Goal: Task Accomplishment & Management: Manage account settings

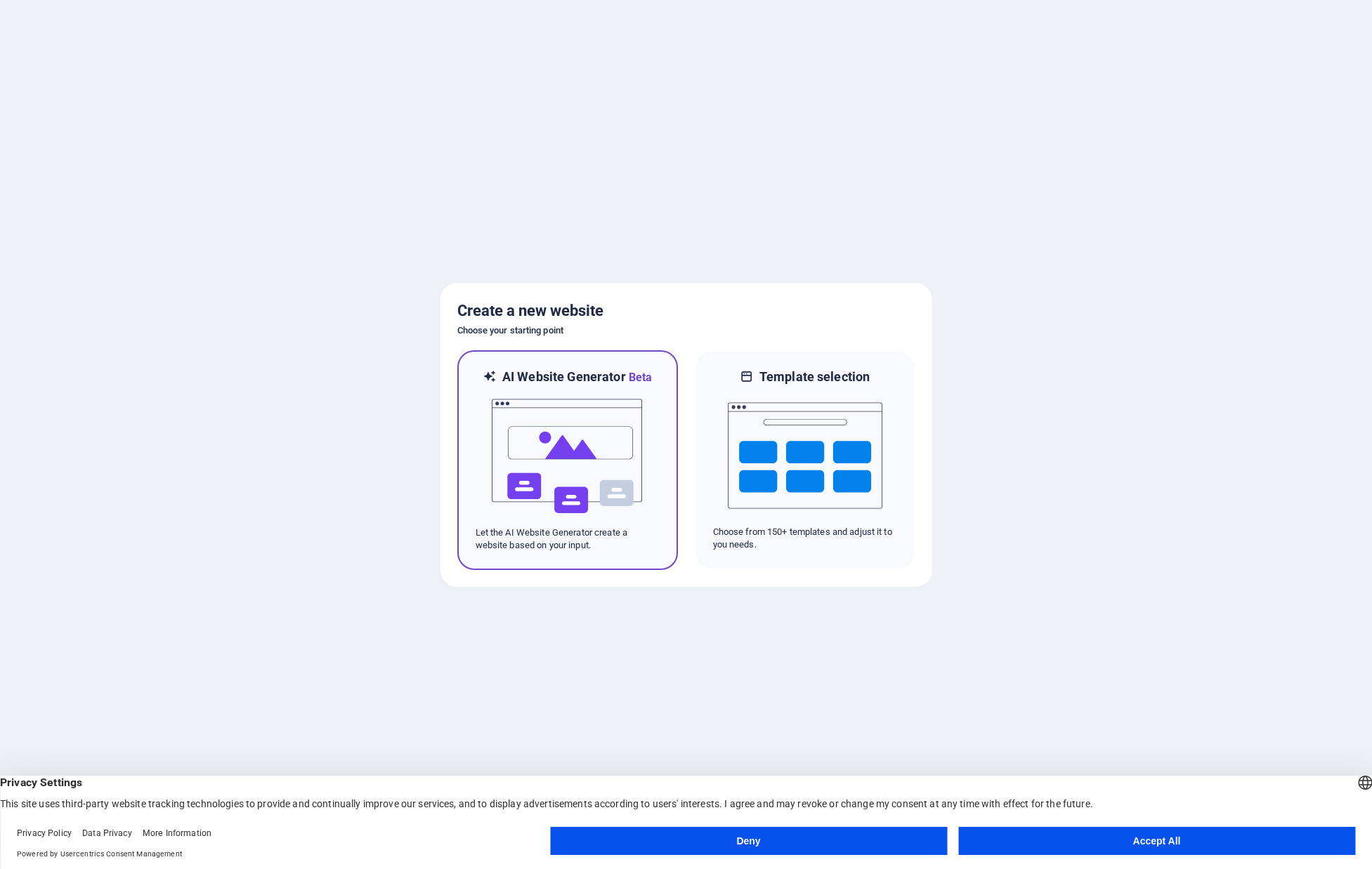
click at [553, 425] on img at bounding box center [567, 456] width 155 height 140
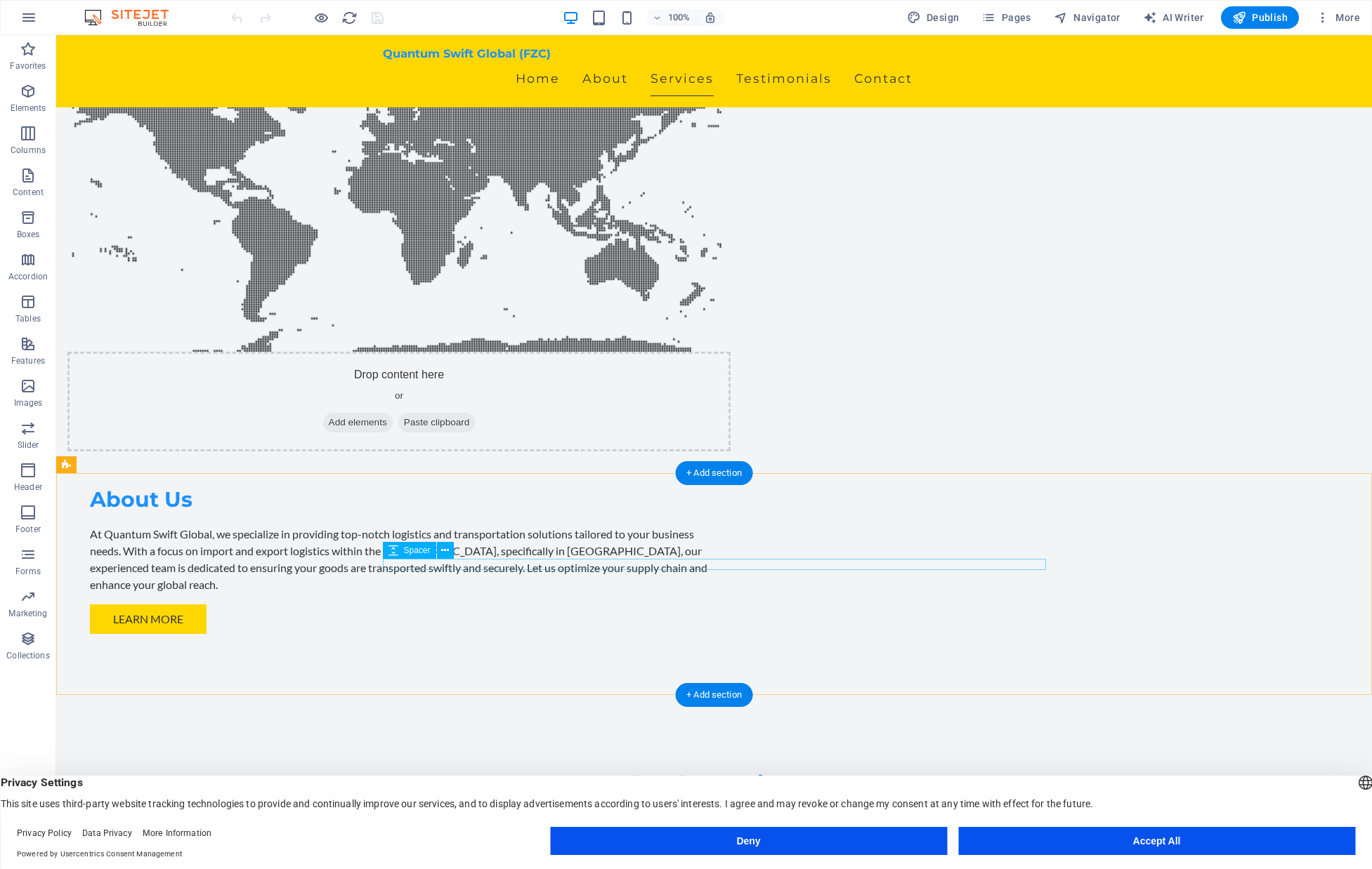
scroll to position [1005, 0]
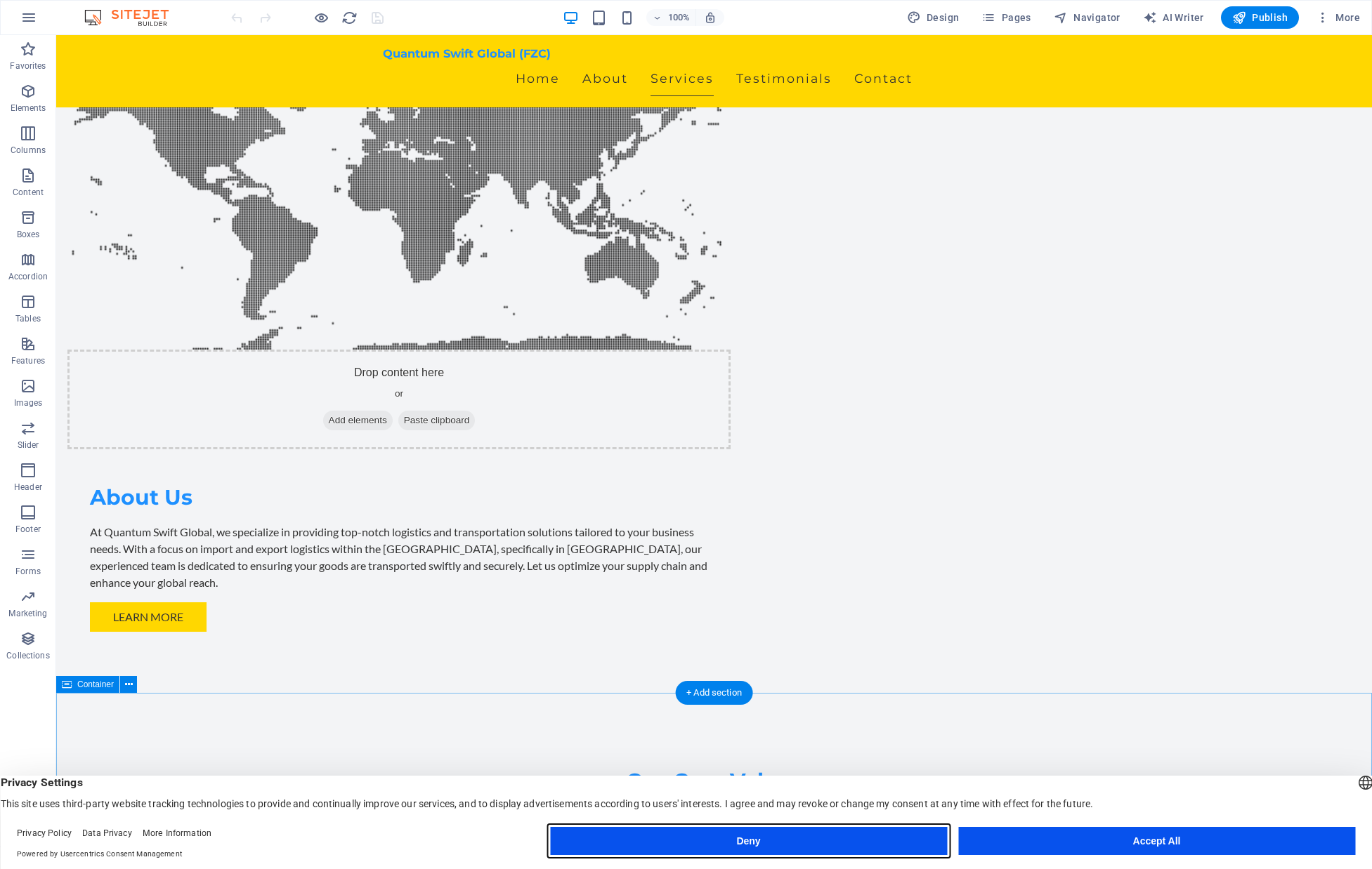
click at [753, 840] on button "Deny" at bounding box center [748, 841] width 397 height 28
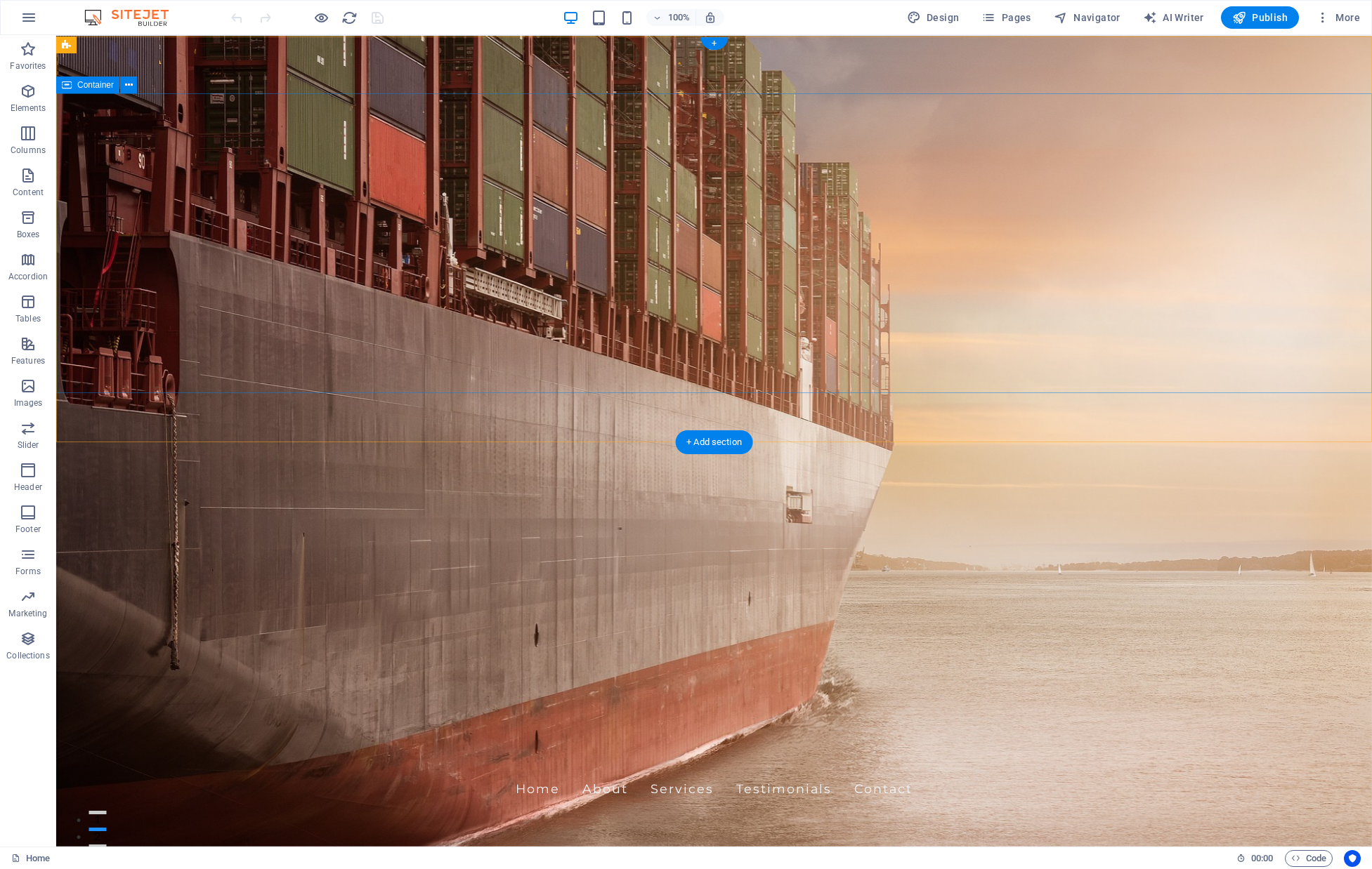
scroll to position [0, 0]
drag, startPoint x: 98, startPoint y: 505, endPoint x: 31, endPoint y: 560, distance: 86.7
click at [31, 560] on icon "button" at bounding box center [28, 554] width 17 height 17
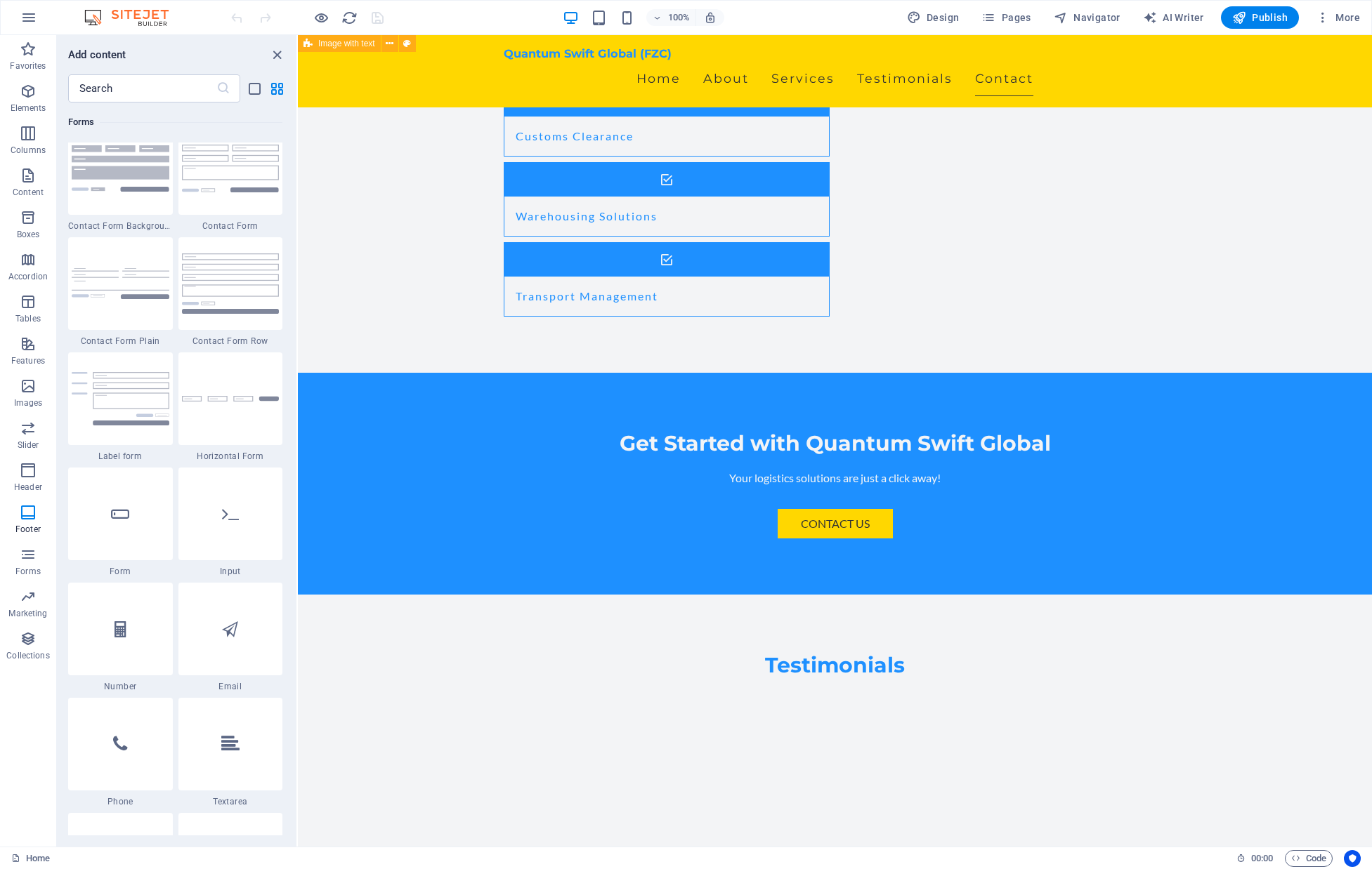
scroll to position [2706, 0]
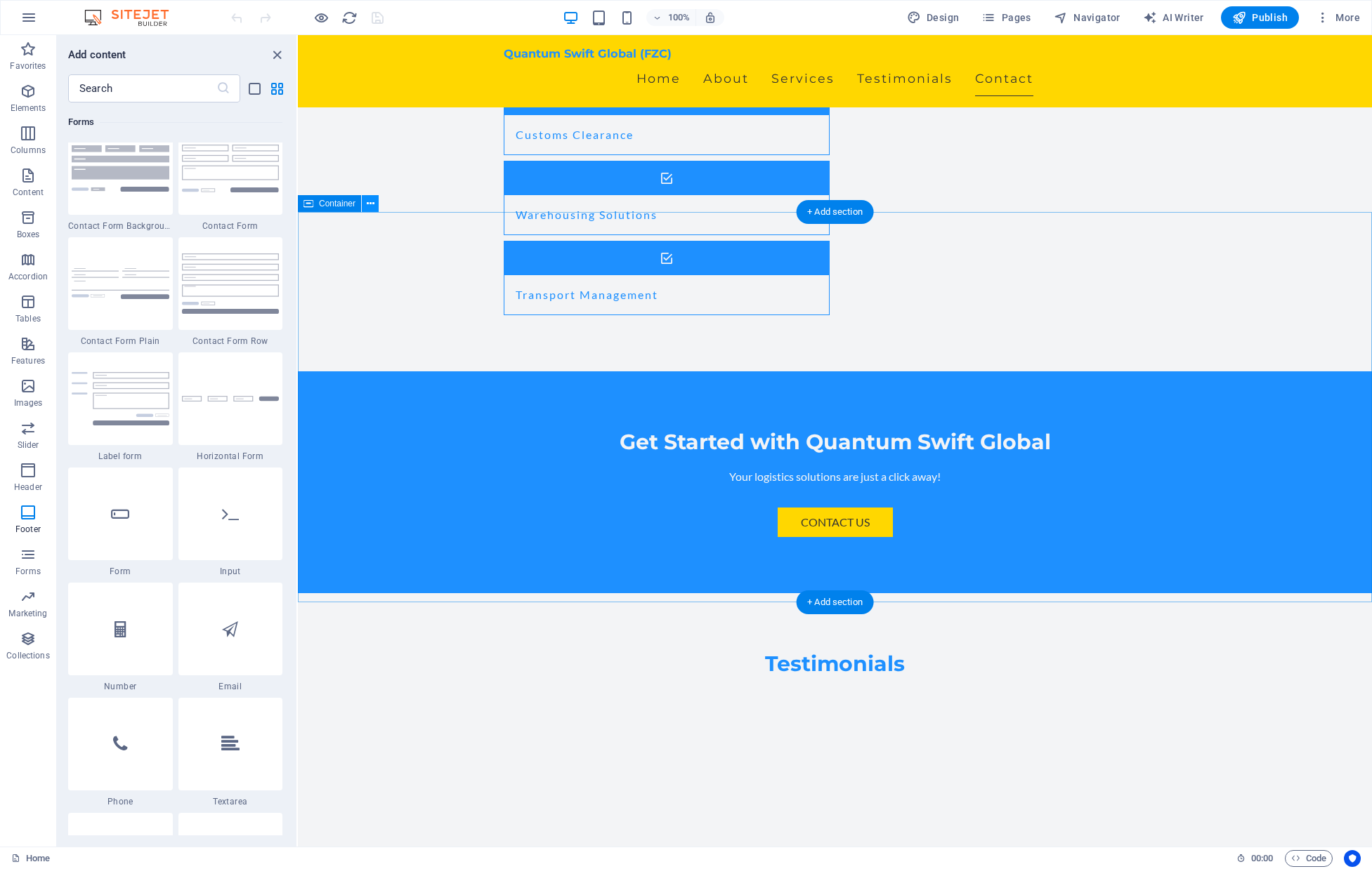
click at [368, 204] on icon at bounding box center [371, 204] width 8 height 15
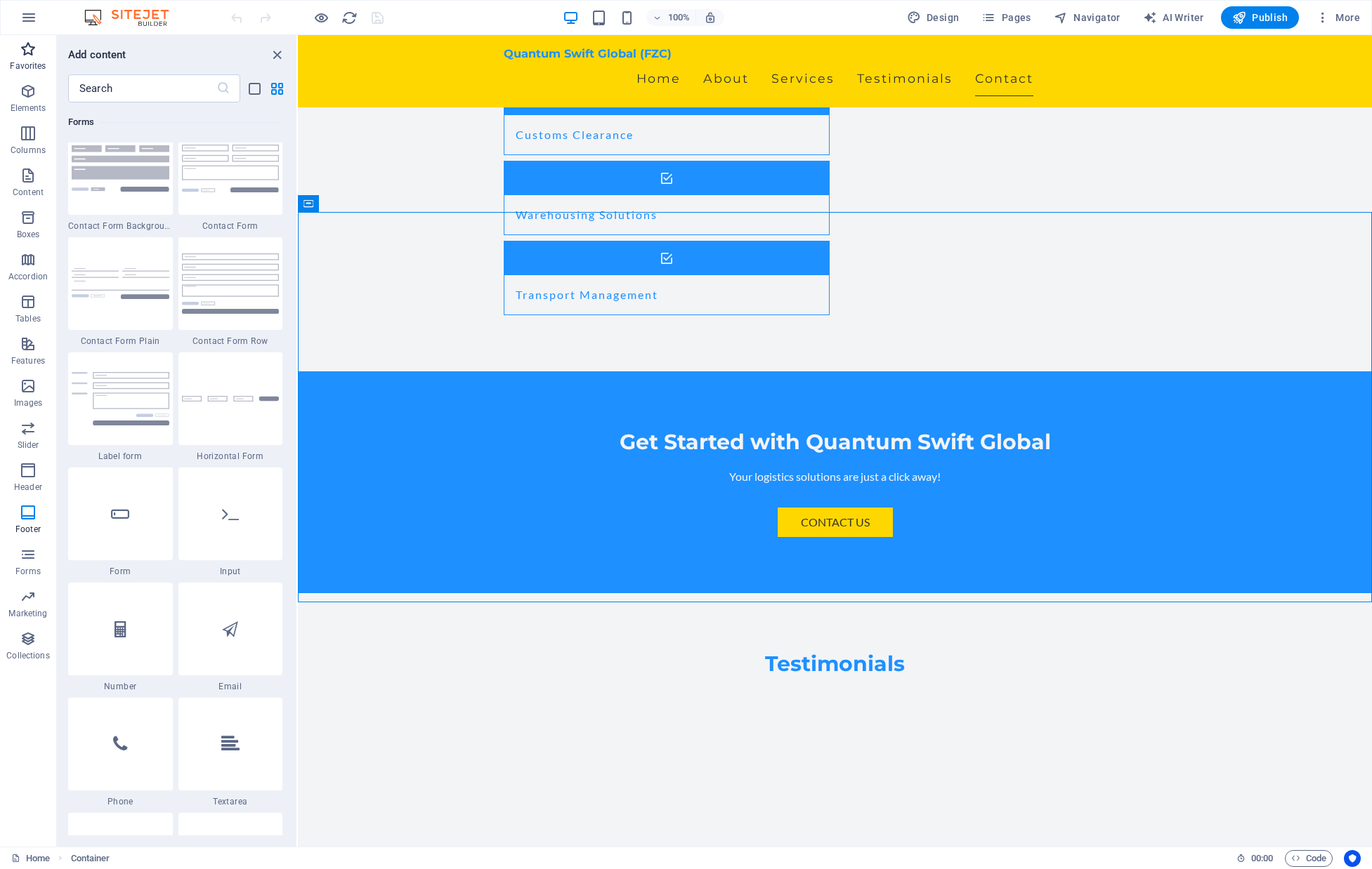
click at [32, 55] on icon "button" at bounding box center [28, 49] width 17 height 17
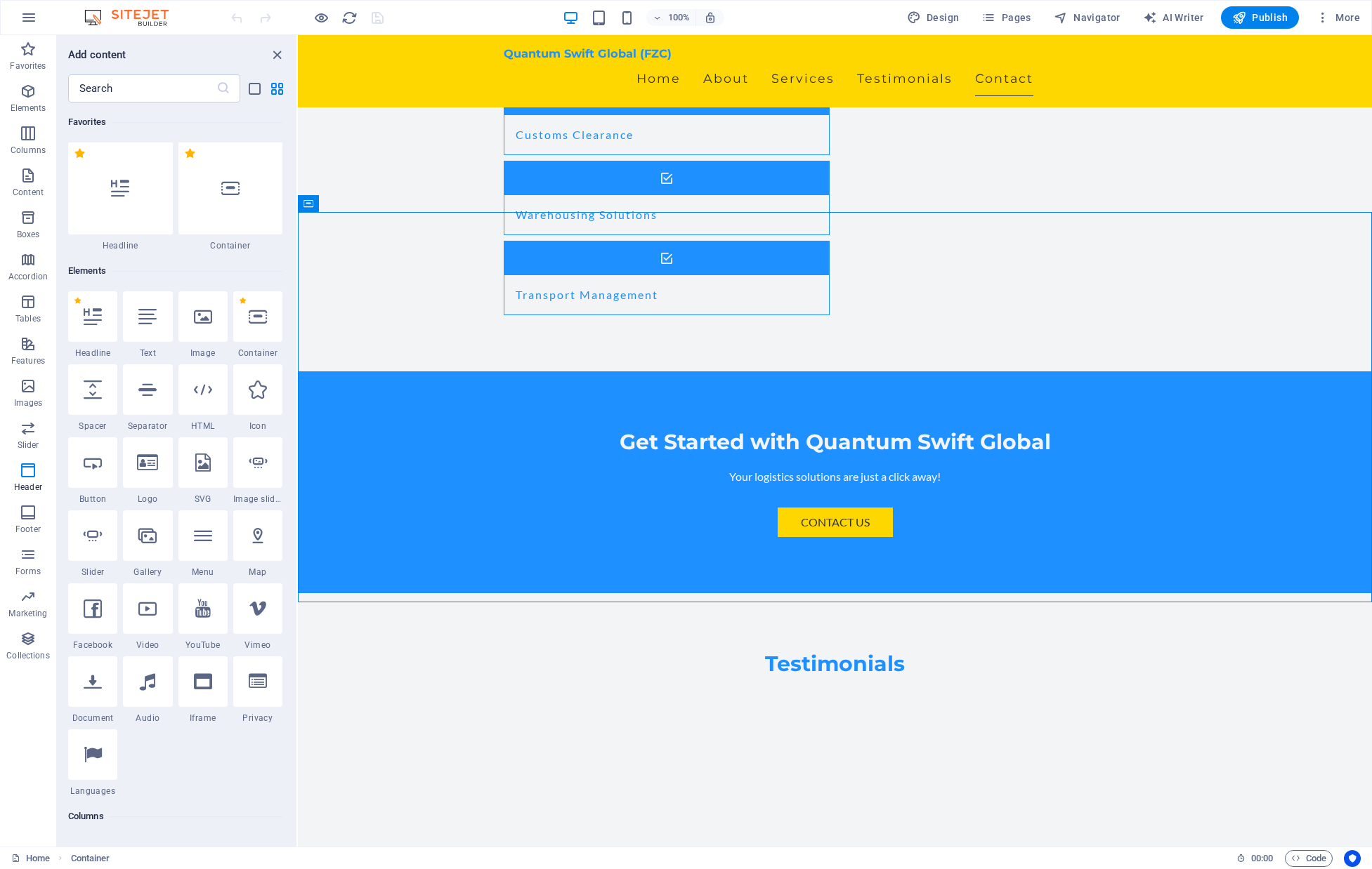
scroll to position [0, 0]
click at [279, 54] on icon "close panel" at bounding box center [277, 55] width 16 height 16
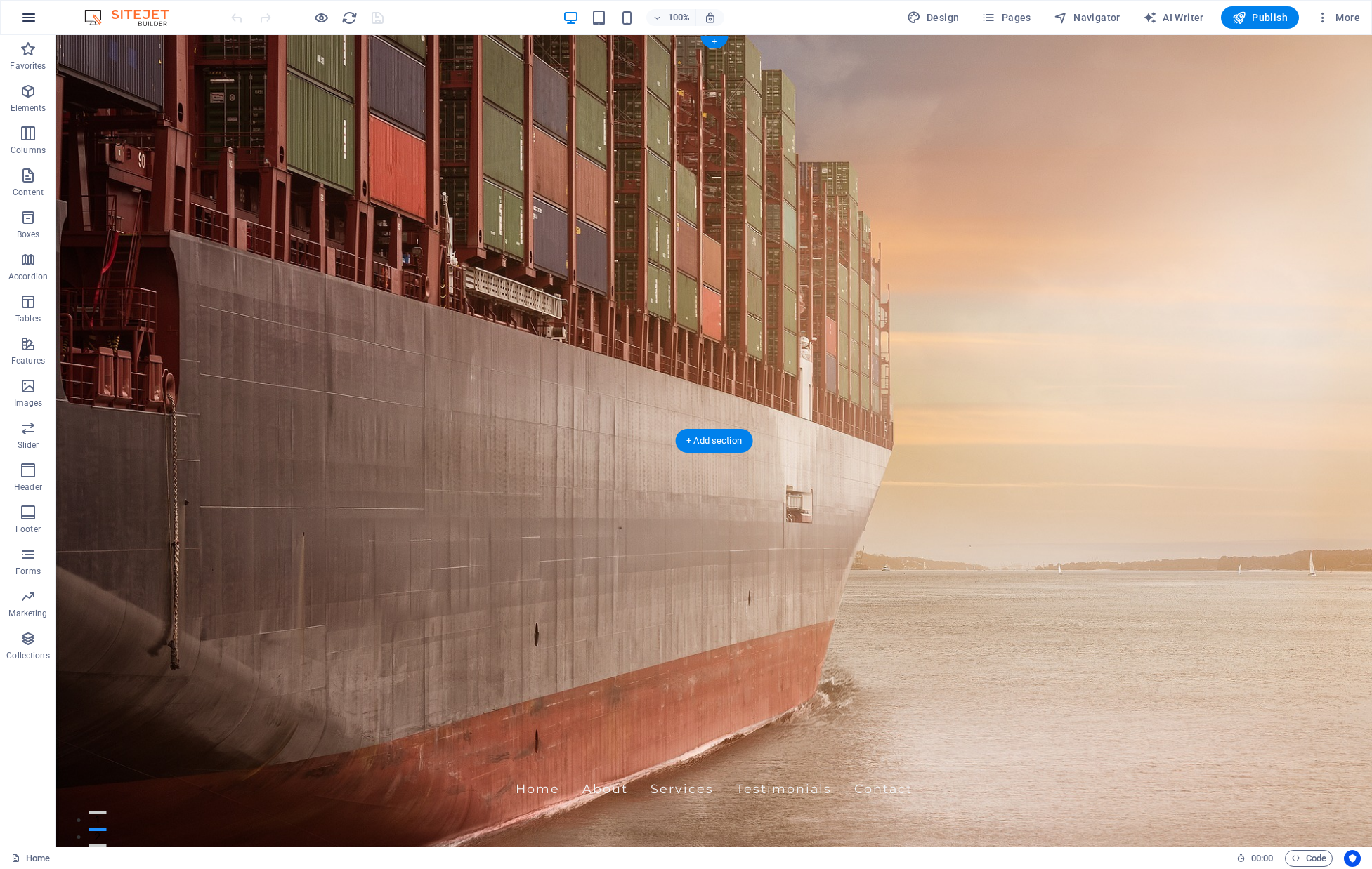
click at [30, 17] on icon "button" at bounding box center [29, 17] width 17 height 17
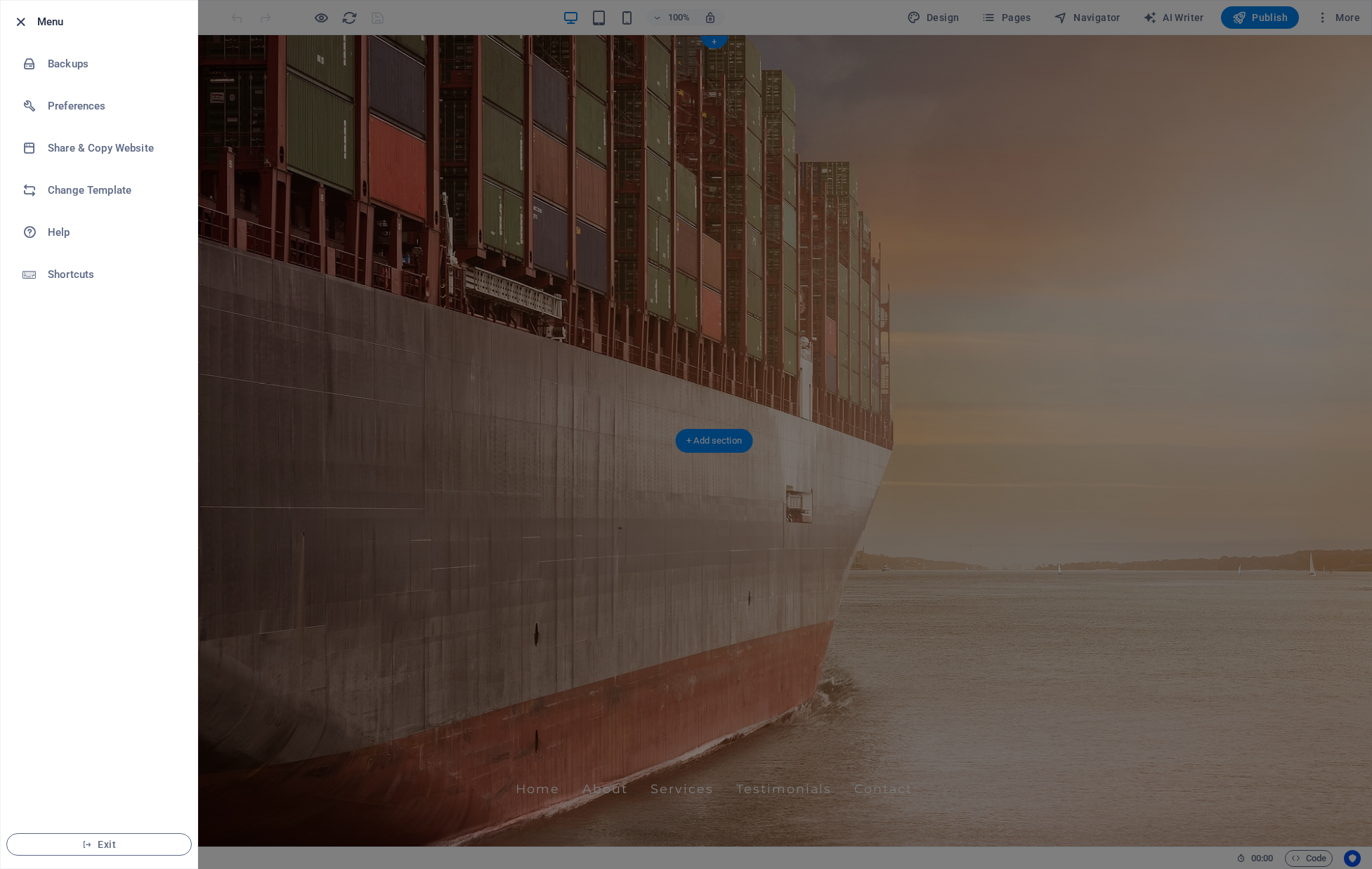
click at [22, 22] on icon "button" at bounding box center [21, 22] width 16 height 16
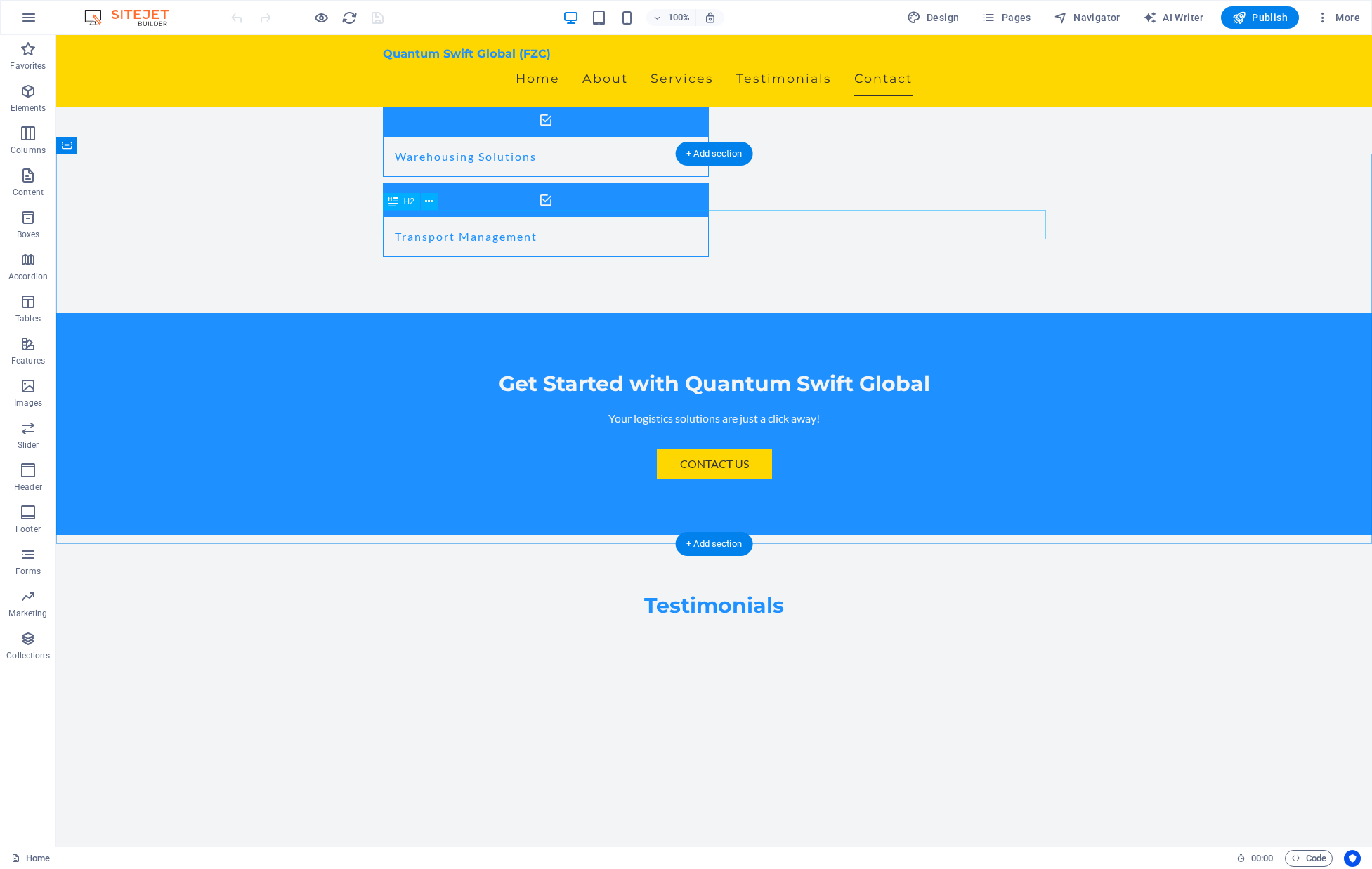
scroll to position [2763, 0]
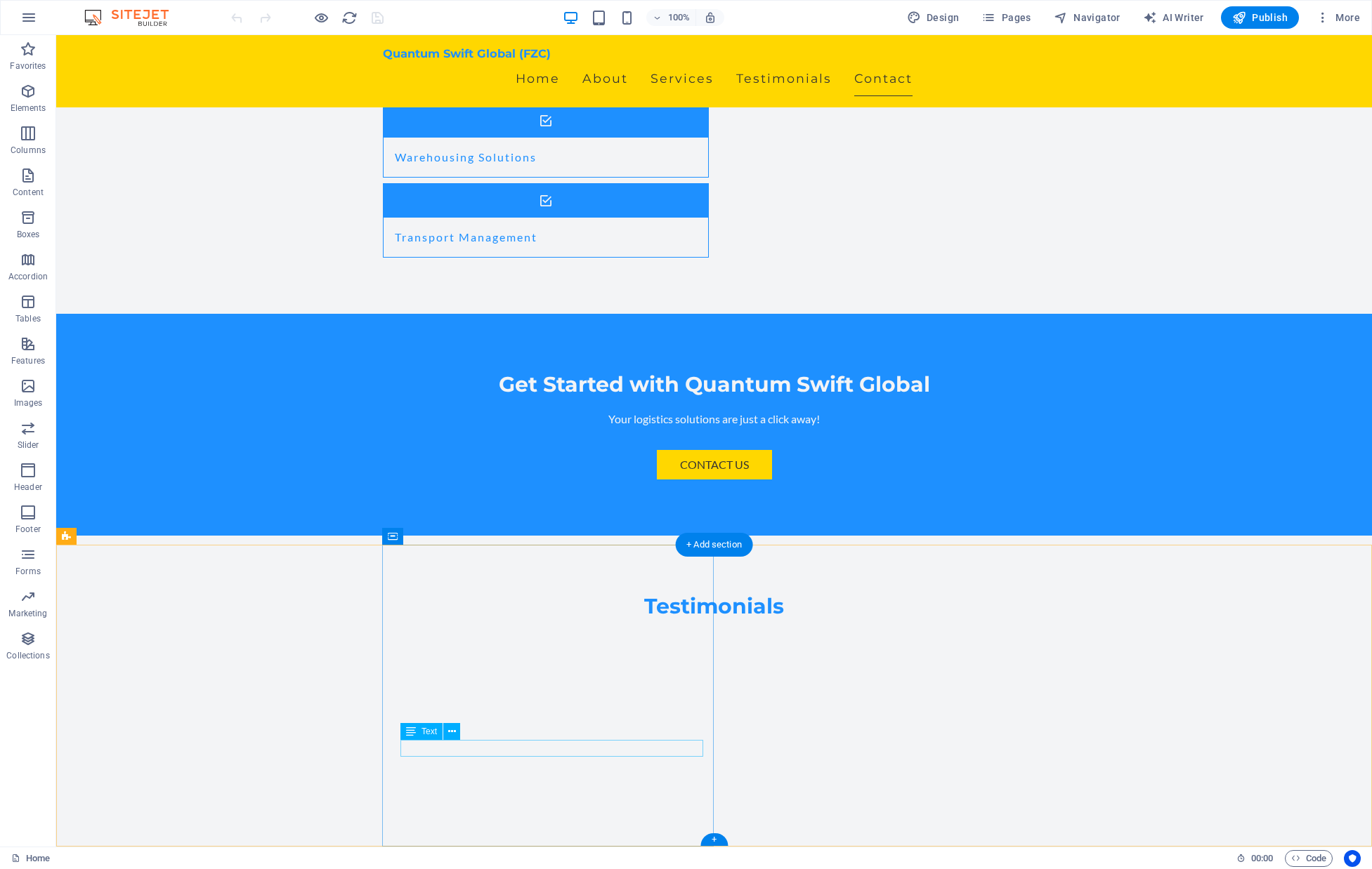
drag, startPoint x: 437, startPoint y: 749, endPoint x: 503, endPoint y: 753, distance: 66.1
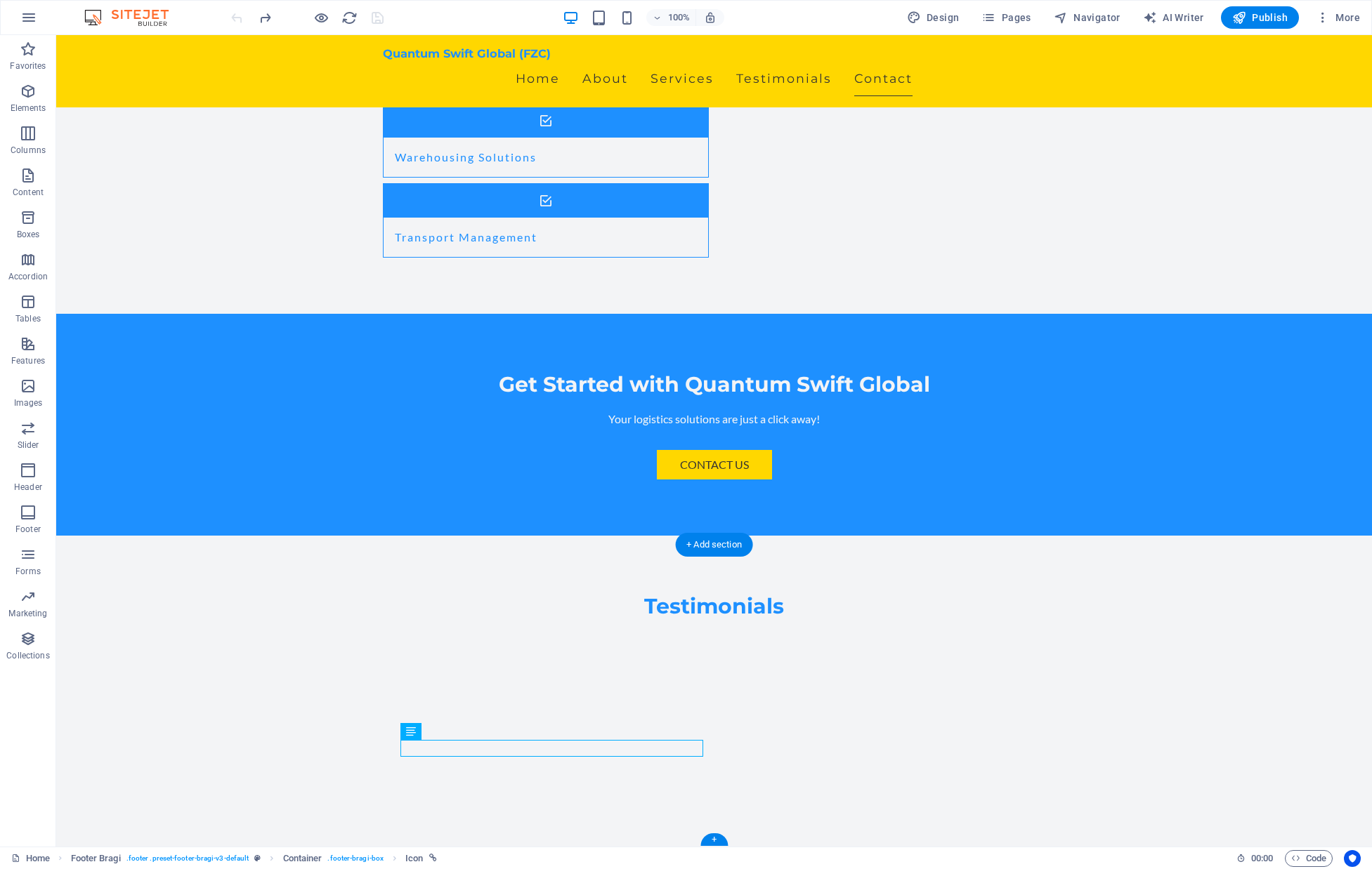
drag, startPoint x: 439, startPoint y: 749, endPoint x: 183, endPoint y: 749, distance: 256.0
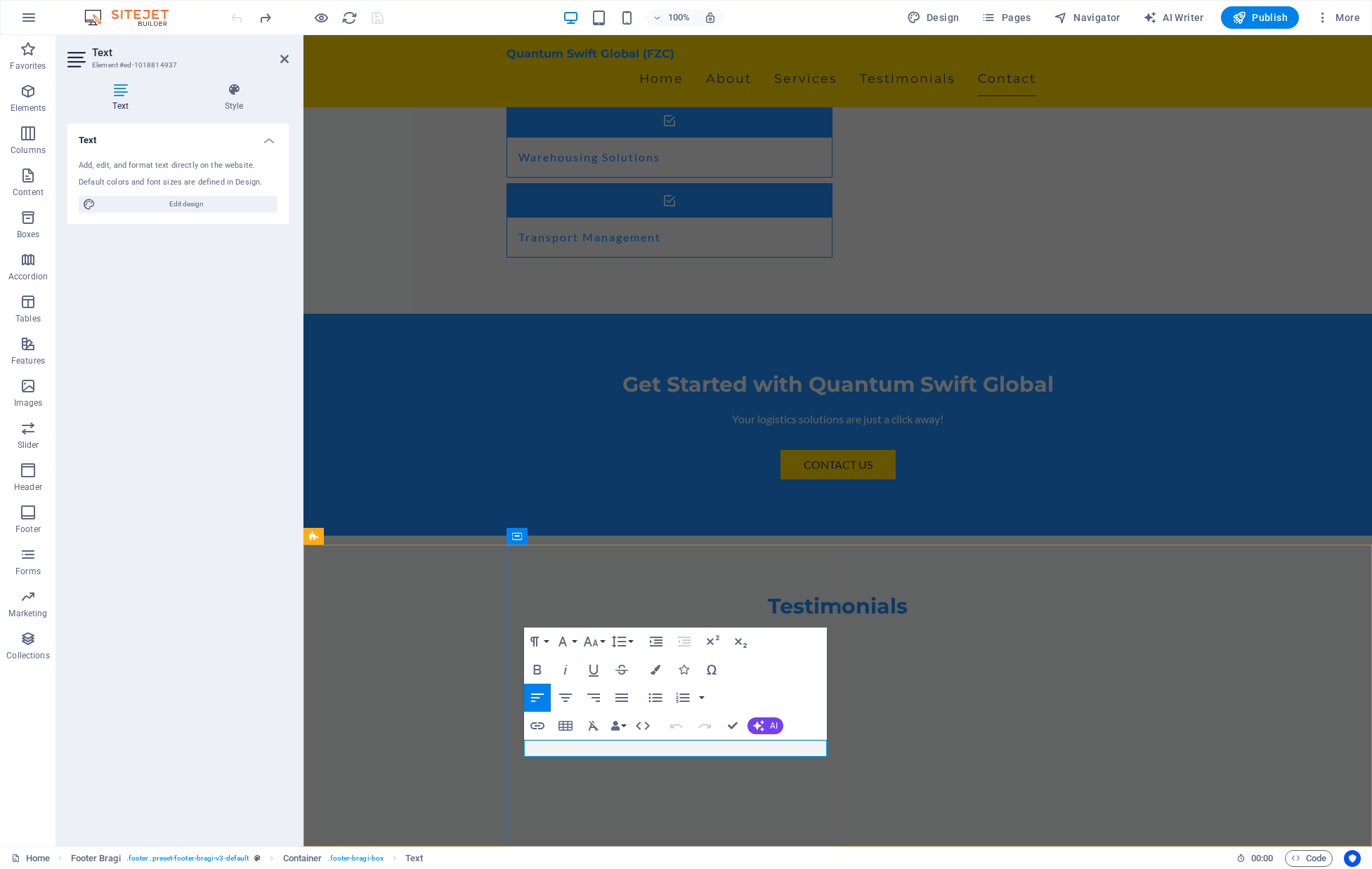
drag, startPoint x: 552, startPoint y: 746, endPoint x: 618, endPoint y: 751, distance: 66.2
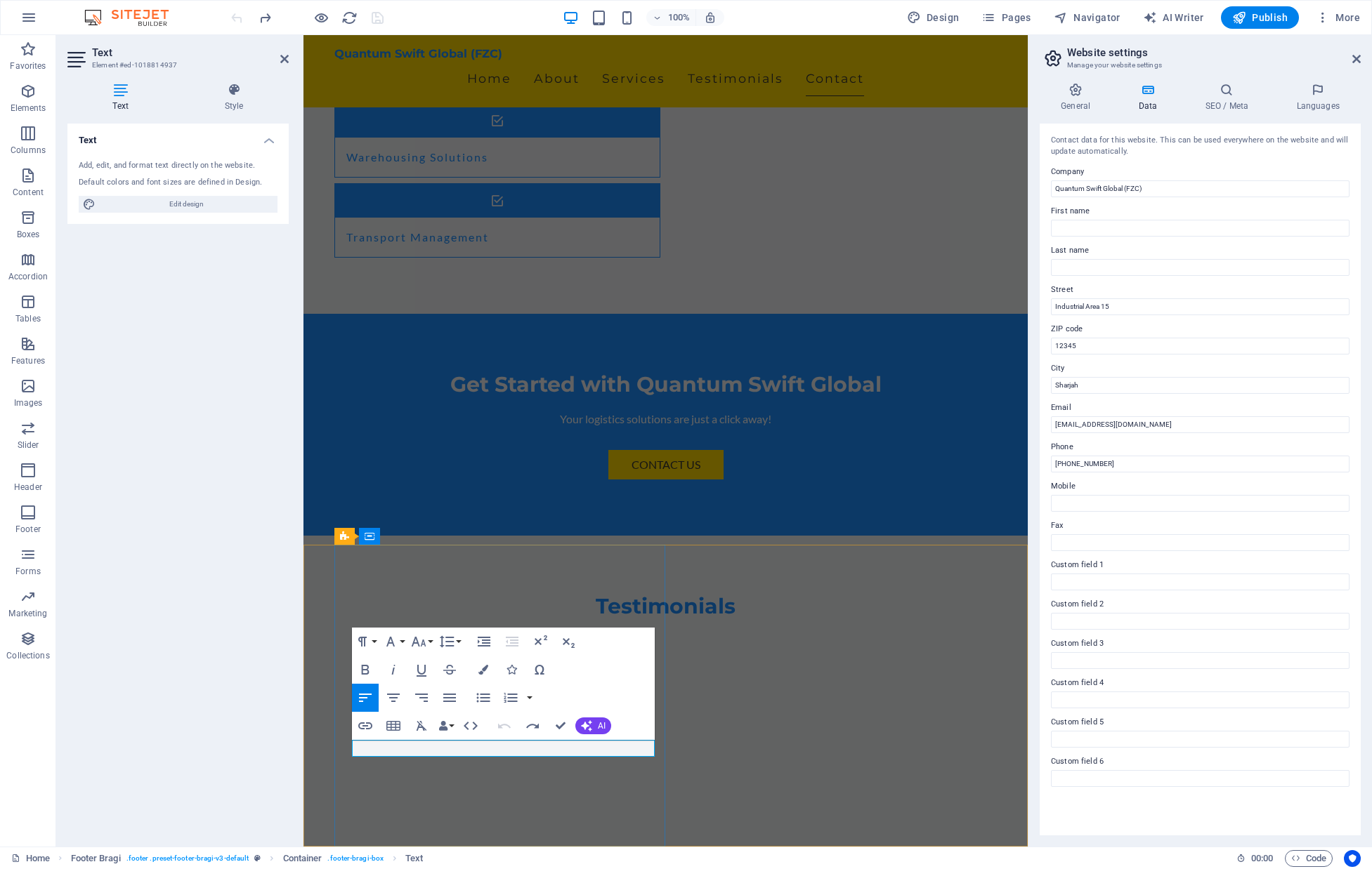
drag, startPoint x: 1073, startPoint y: 462, endPoint x: 1122, endPoint y: 463, distance: 49.0
click at [1123, 463] on input "+971 6 123 4567" at bounding box center [1200, 463] width 299 height 17
type input "+971 551596201"
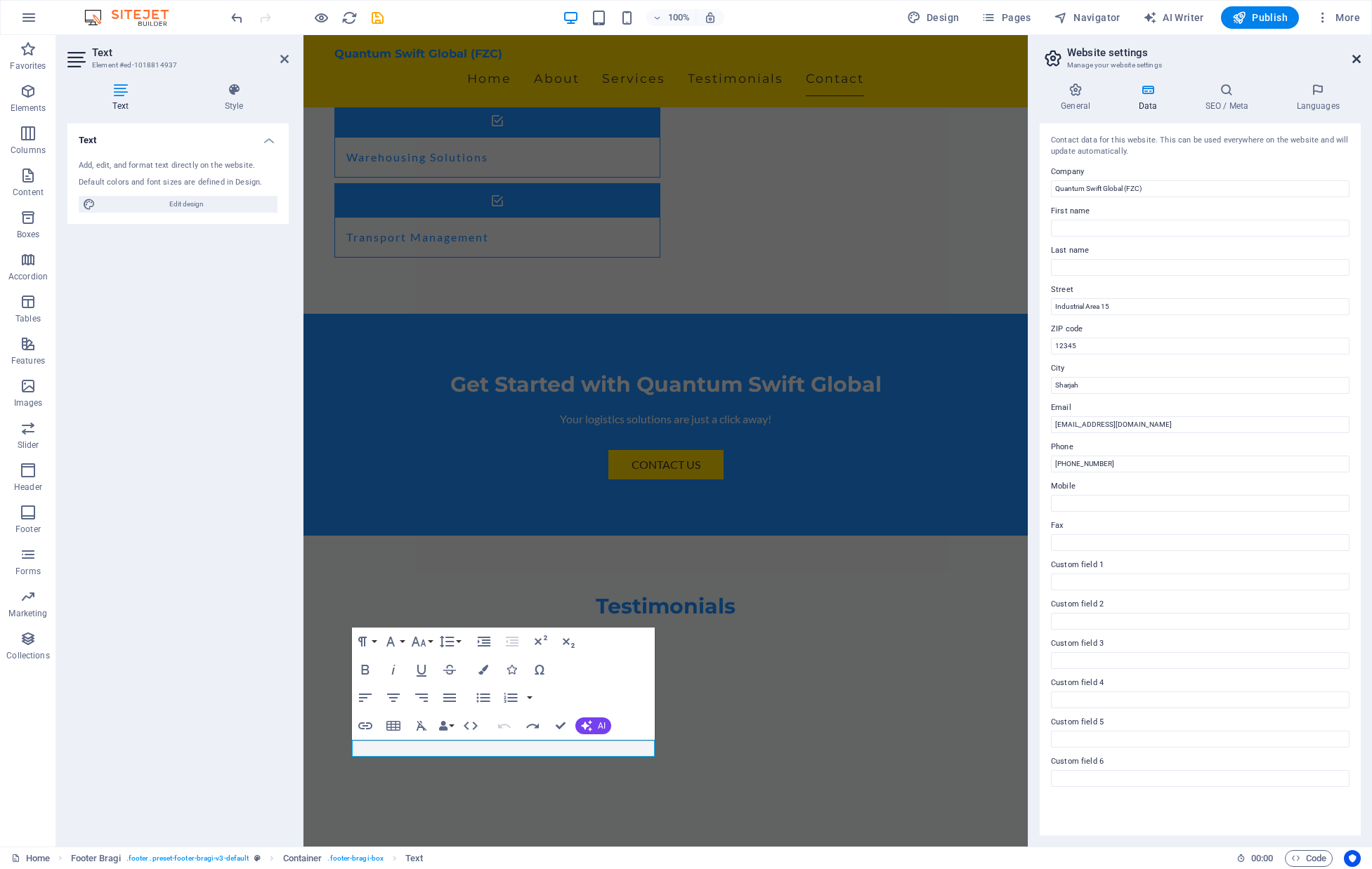
click at [1356, 55] on icon at bounding box center [1356, 59] width 8 height 11
